Goal: Navigation & Orientation: Find specific page/section

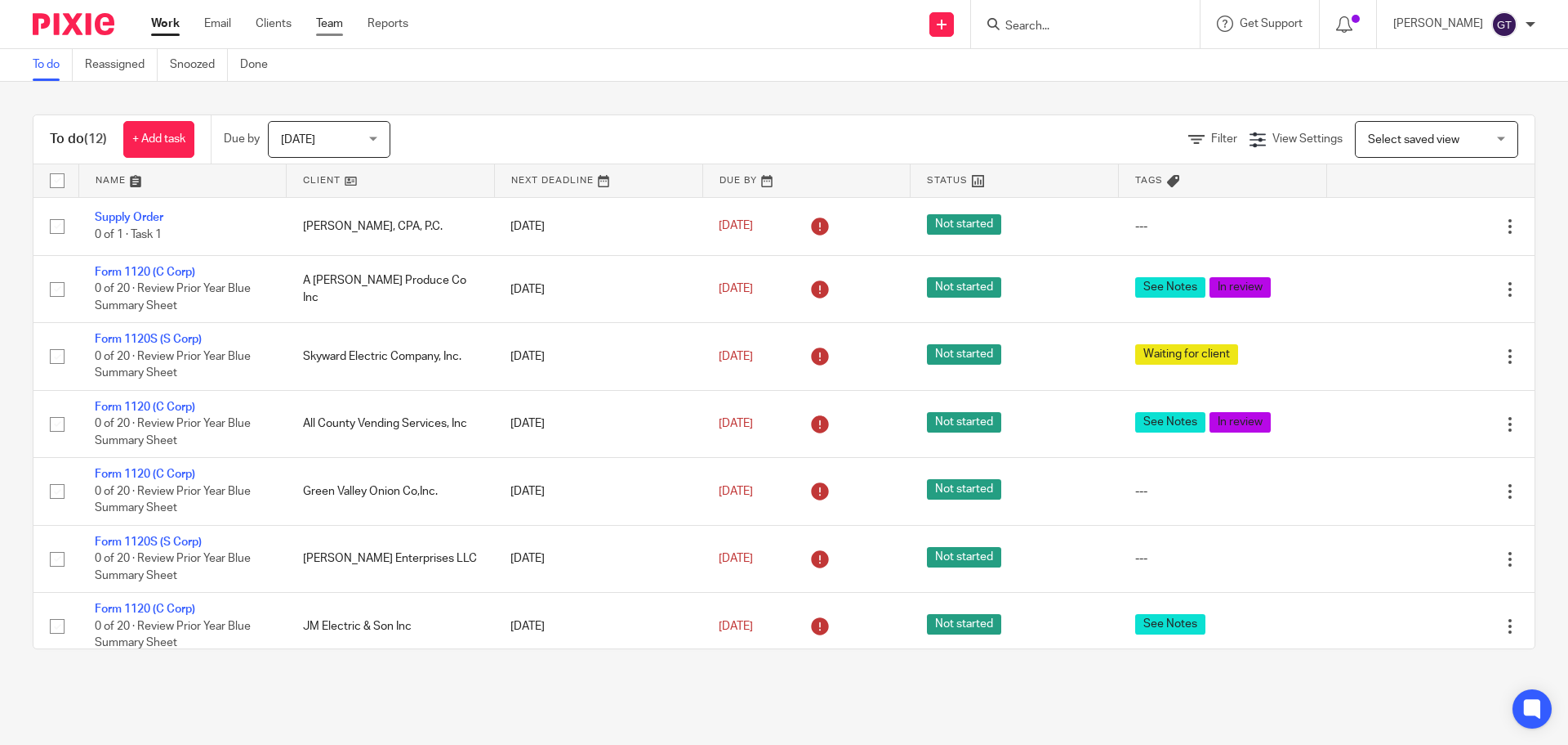
click at [327, 26] on link "Team" at bounding box center [329, 24] width 27 height 16
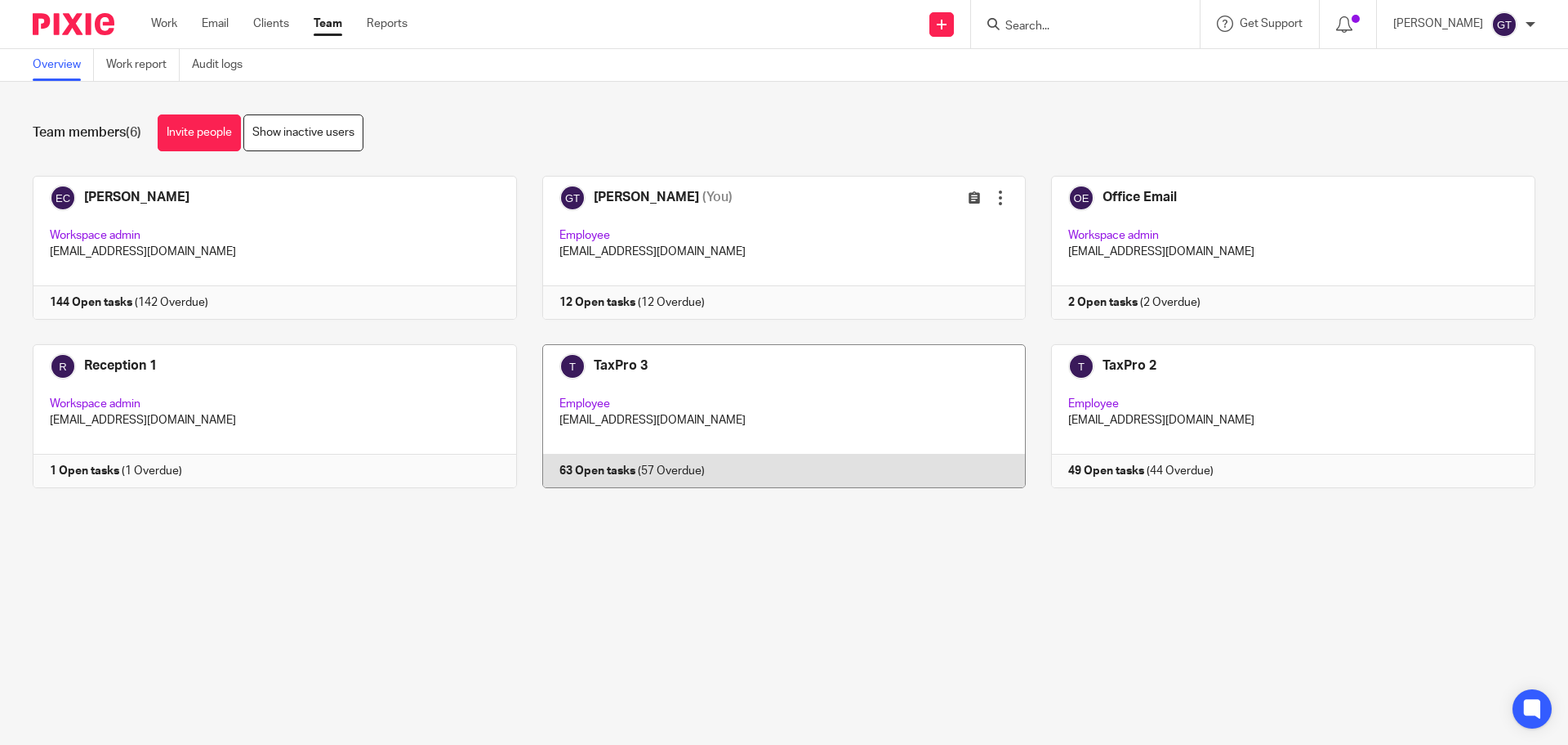
click at [750, 393] on link at bounding box center [772, 416] width 510 height 144
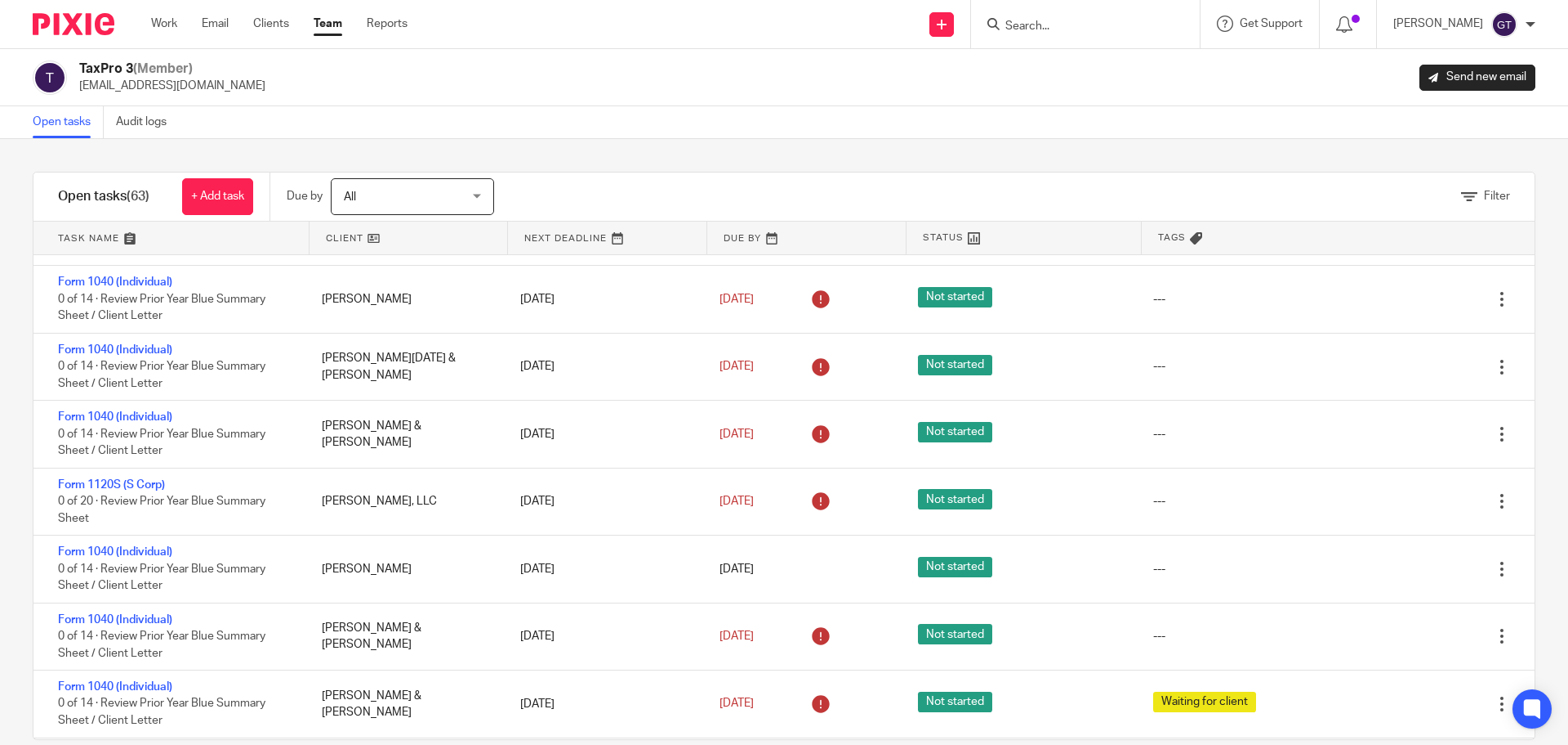
scroll to position [3560, 0]
